Goal: Information Seeking & Learning: Learn about a topic

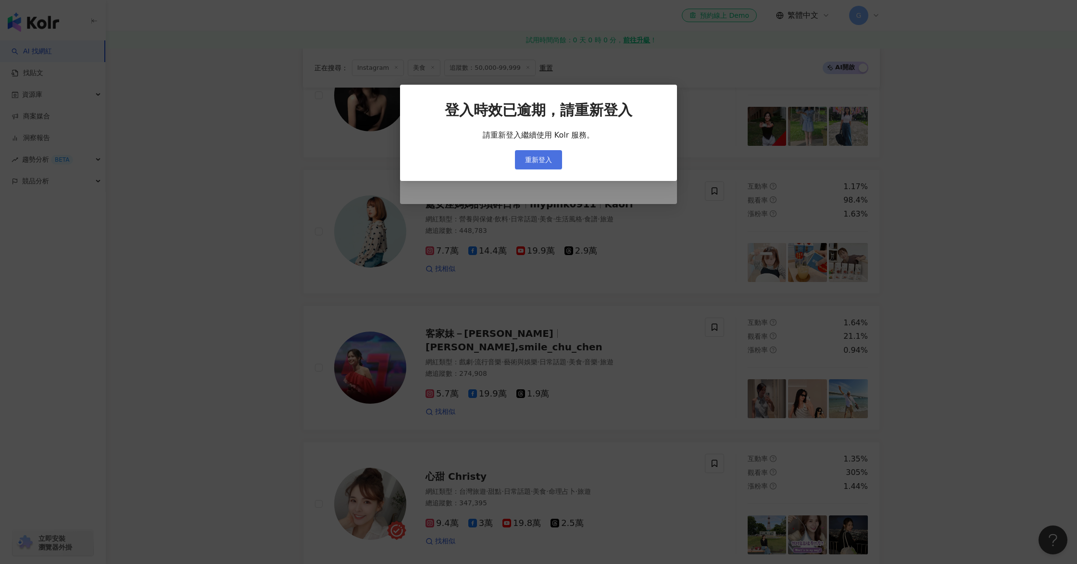
click at [543, 154] on button "重新登入" at bounding box center [538, 159] width 47 height 19
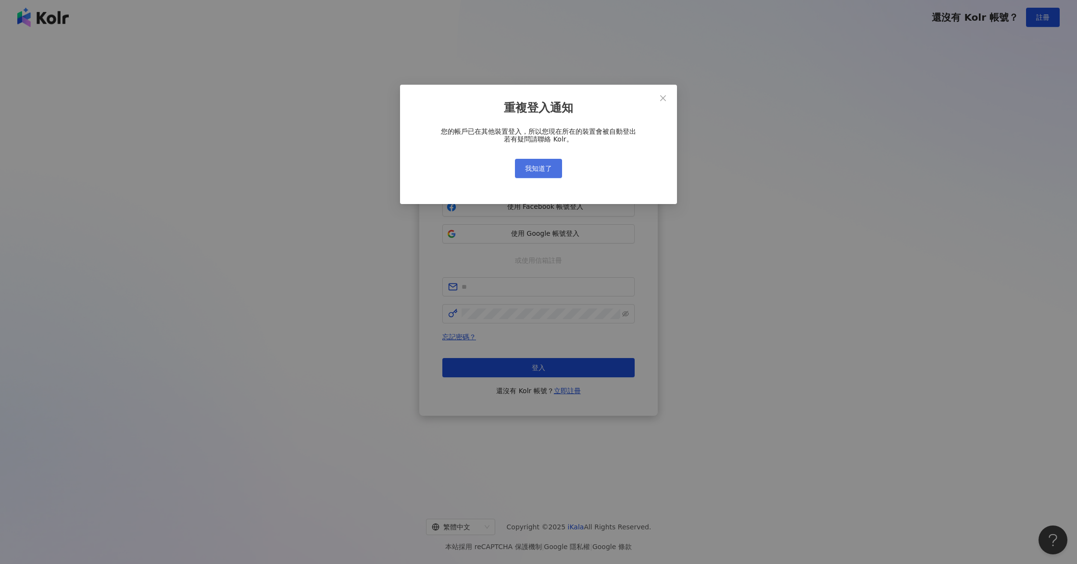
click at [547, 164] on button "我知道了" at bounding box center [538, 168] width 47 height 19
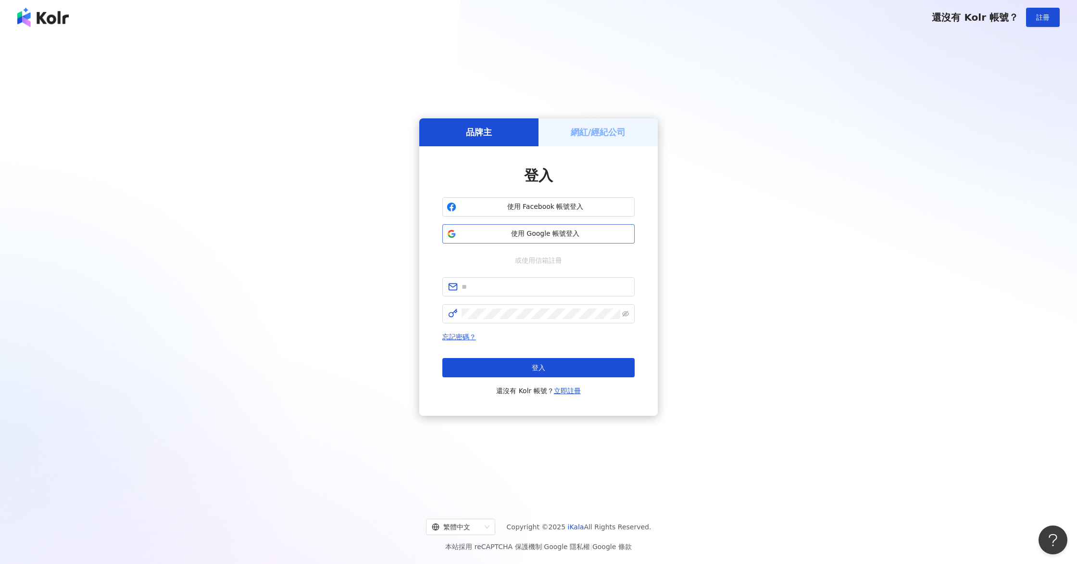
click at [537, 227] on button "使用 Google 帳號登入" at bounding box center [538, 233] width 192 height 19
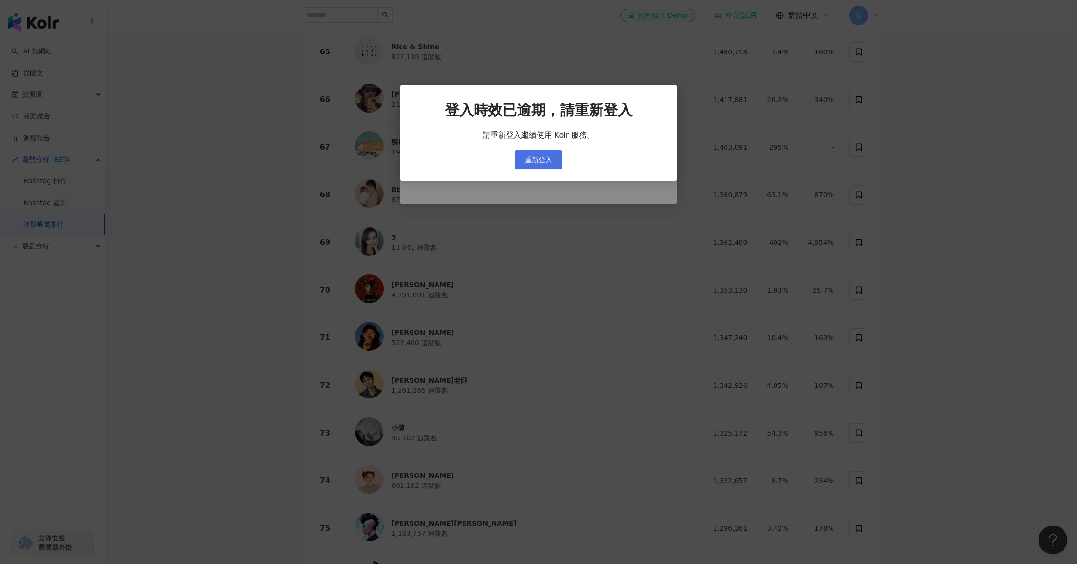
click at [543, 157] on span "重新登入" at bounding box center [538, 160] width 27 height 8
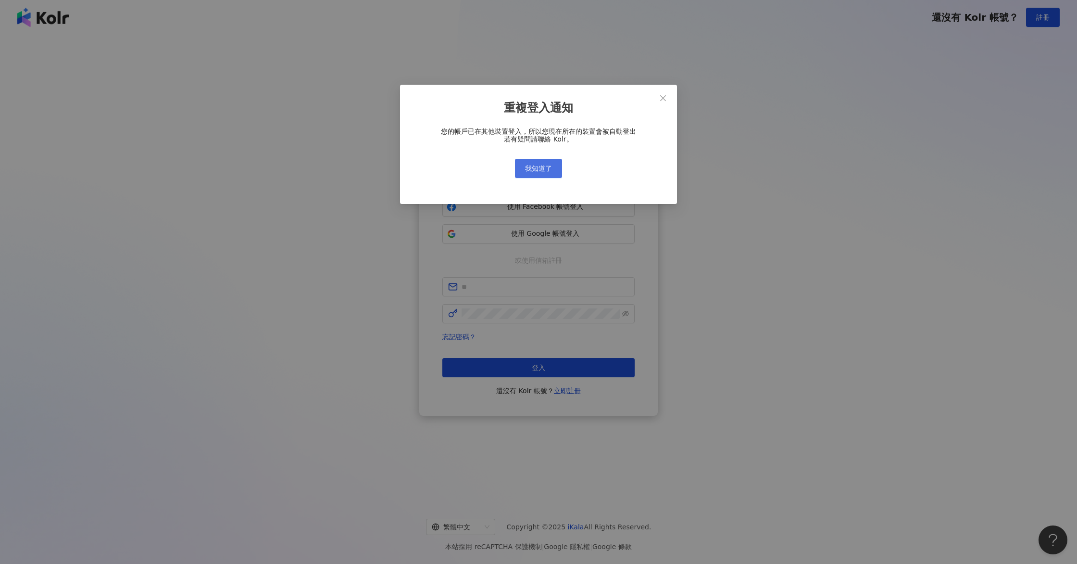
click at [537, 166] on span "我知道了" at bounding box center [538, 168] width 27 height 8
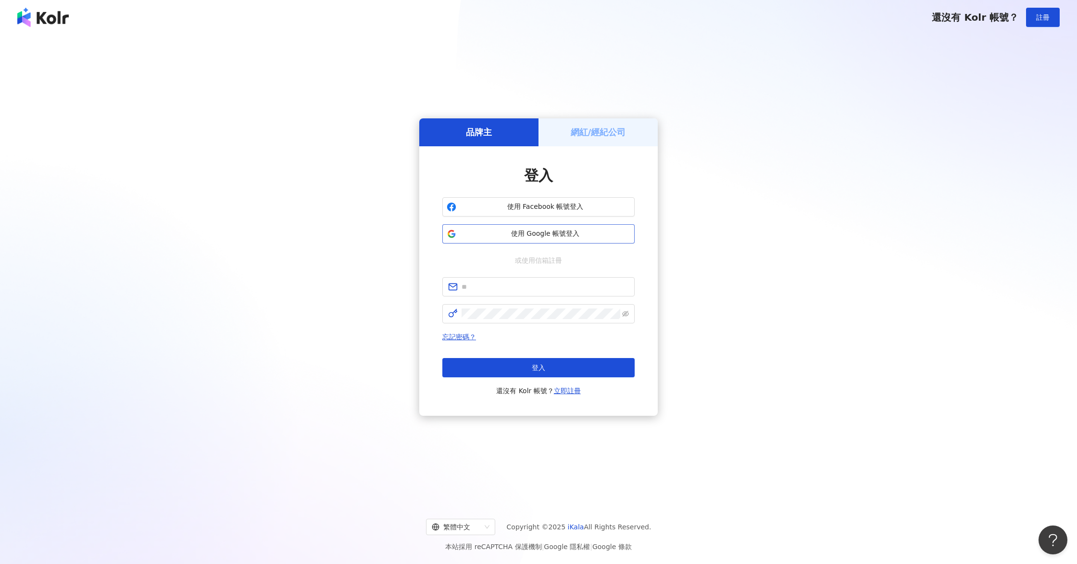
click at [555, 240] on button "使用 Google 帳號登入" at bounding box center [538, 233] width 192 height 19
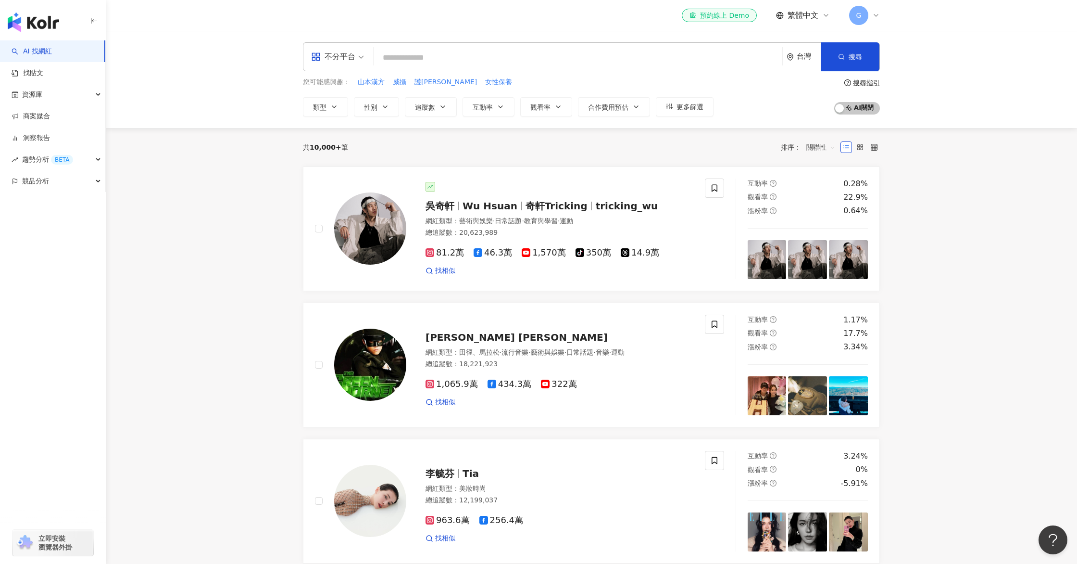
click at [531, 63] on input "search" at bounding box center [578, 58] width 401 height 18
paste input "********"
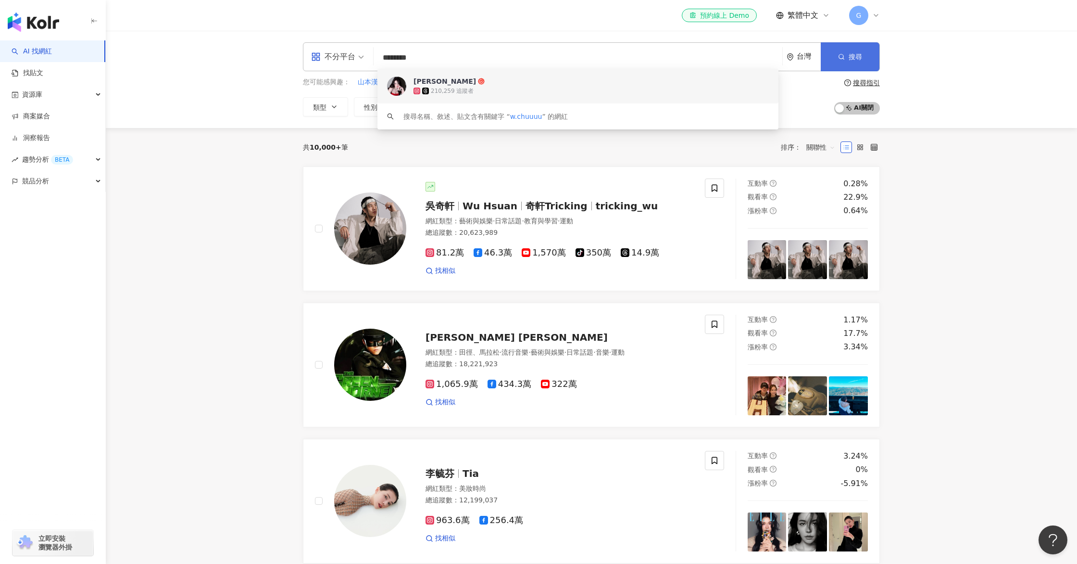
type input "********"
click at [877, 55] on button "搜尋" at bounding box center [850, 56] width 59 height 29
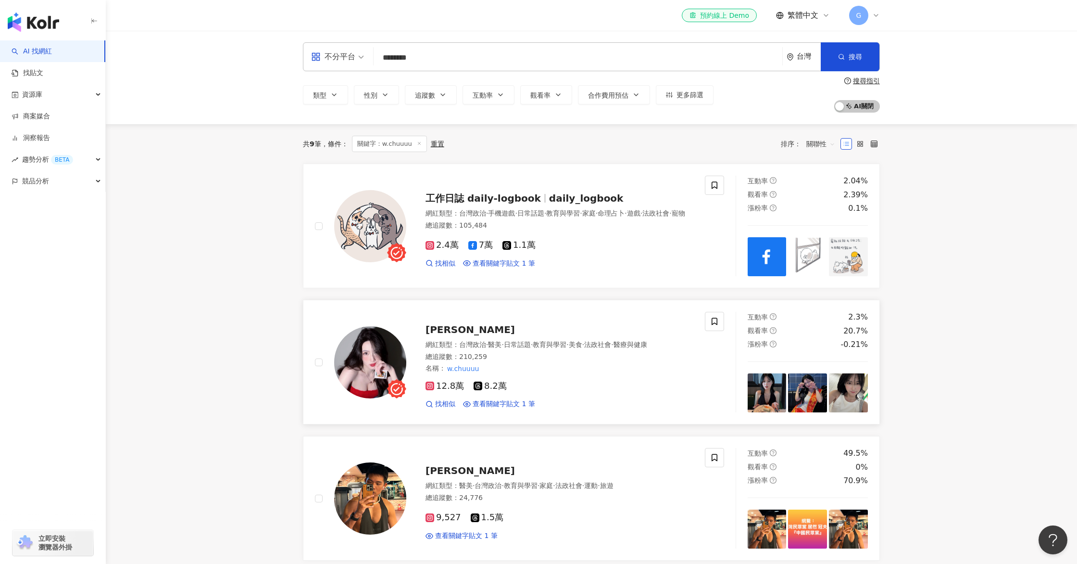
click at [428, 331] on span "Annie" at bounding box center [470, 330] width 89 height 12
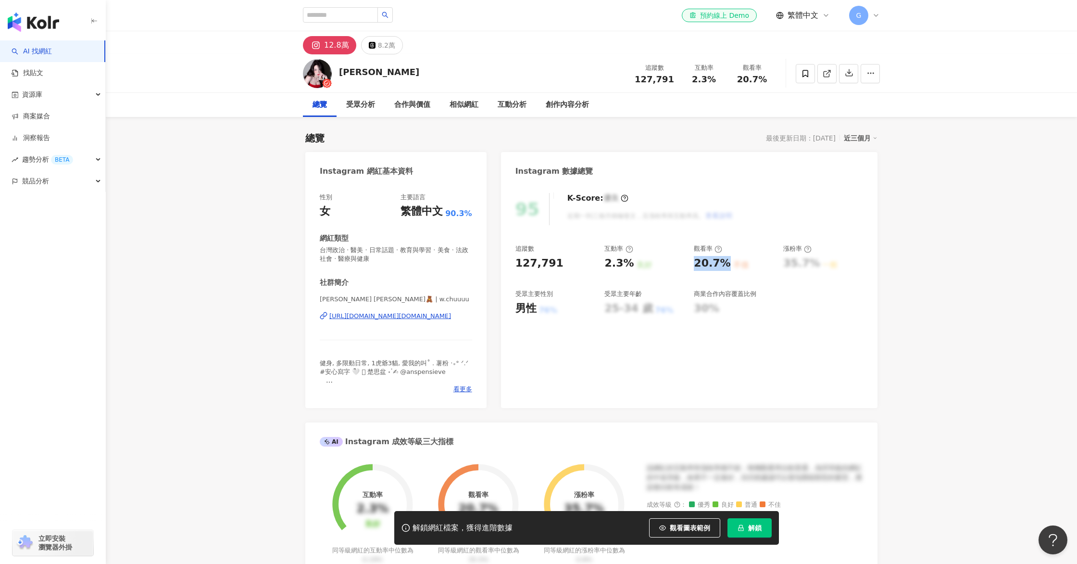
drag, startPoint x: 696, startPoint y: 265, endPoint x: 721, endPoint y: 263, distance: 25.1
click at [721, 263] on div "20.7%" at bounding box center [712, 263] width 37 height 15
copy div "20.7%"
drag, startPoint x: 606, startPoint y: 261, endPoint x: 633, endPoint y: 262, distance: 27.9
click at [633, 262] on div "2.3% 良好" at bounding box center [645, 263] width 80 height 15
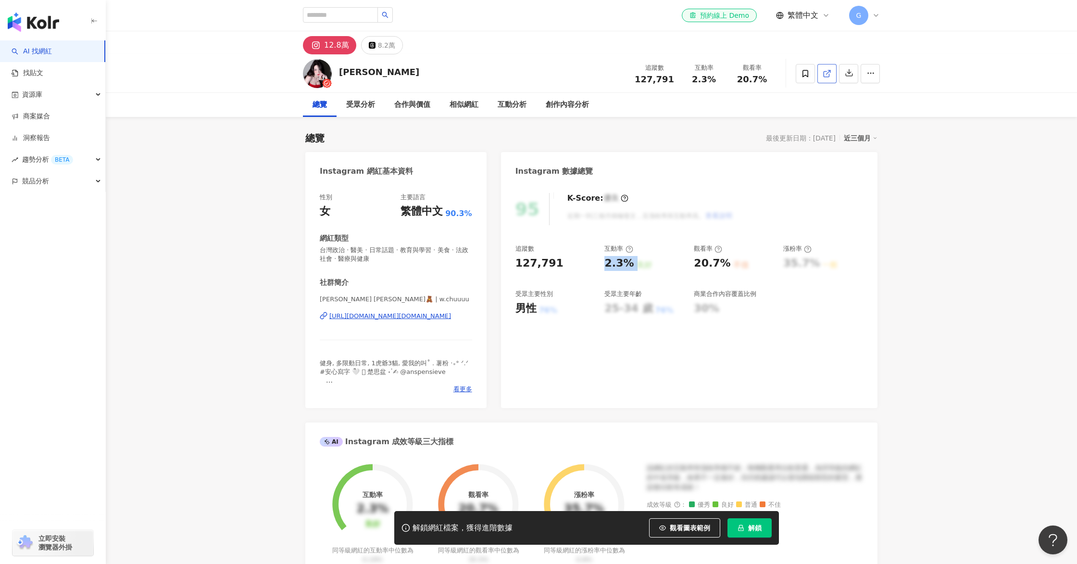
copy div "2.3% 良好"
drag, startPoint x: 322, startPoint y: 247, endPoint x: 449, endPoint y: 249, distance: 127.0
click at [449, 249] on span "台灣政治 · 醫美 · 日常話題 · 教育與學習 · 美食 · 法政社會 · 醫療與健康" at bounding box center [396, 254] width 152 height 17
copy span "台灣政治 · 醫美 · 日常話題 · 教育與學習 · 美食"
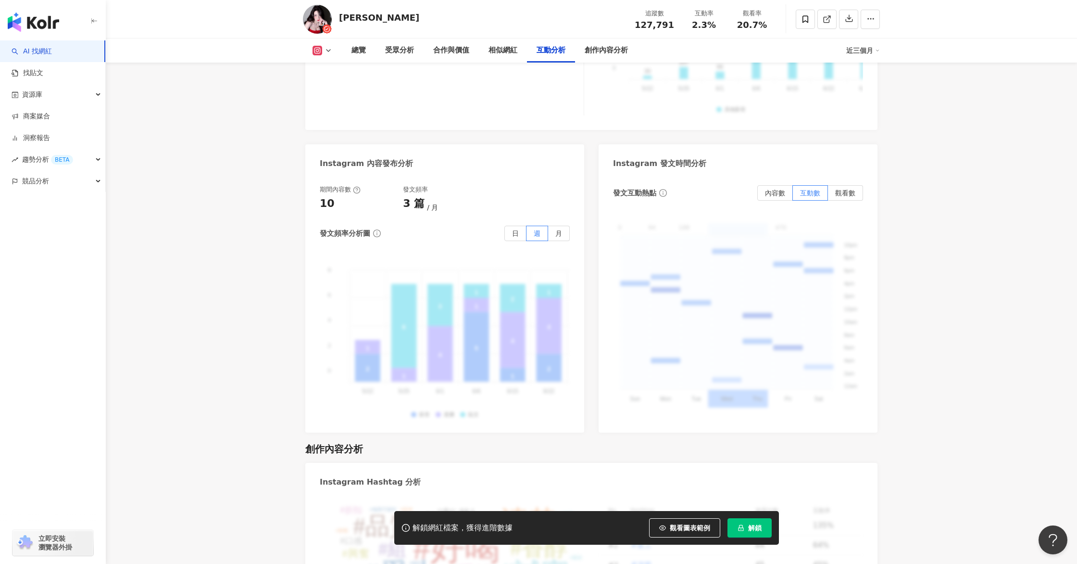
scroll to position [2811, 0]
